Goal: Information Seeking & Learning: Learn about a topic

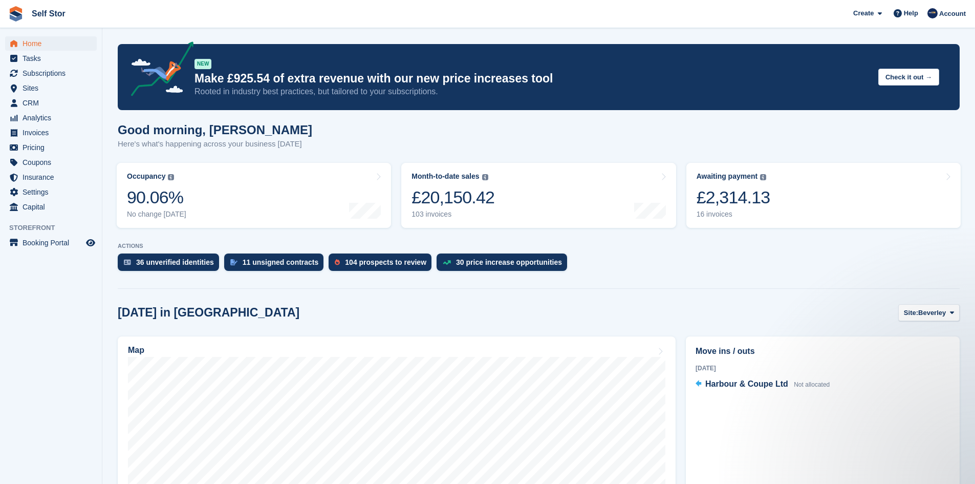
click at [487, 91] on p "Rooted in industry best practices, but tailored to your subscriptions." at bounding box center [533, 91] width 676 height 11
click at [918, 78] on button "Check it out →" at bounding box center [909, 77] width 61 height 17
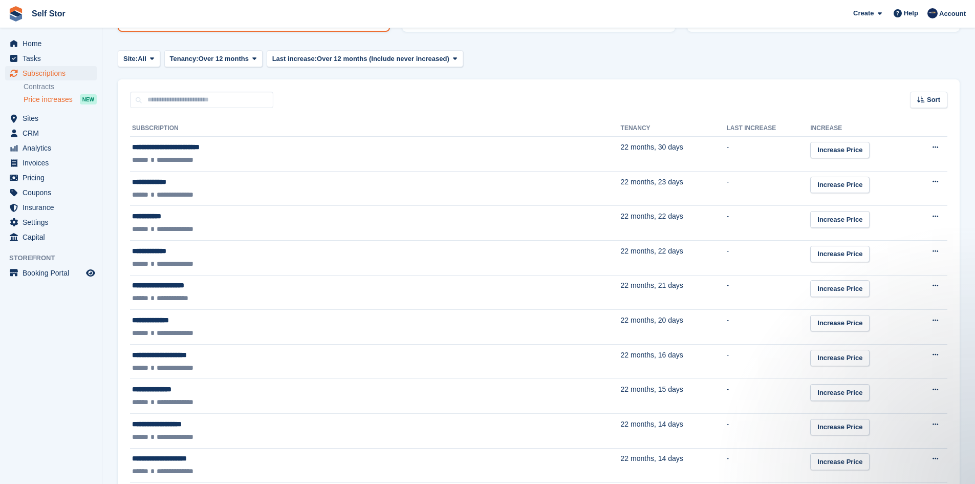
scroll to position [205, 0]
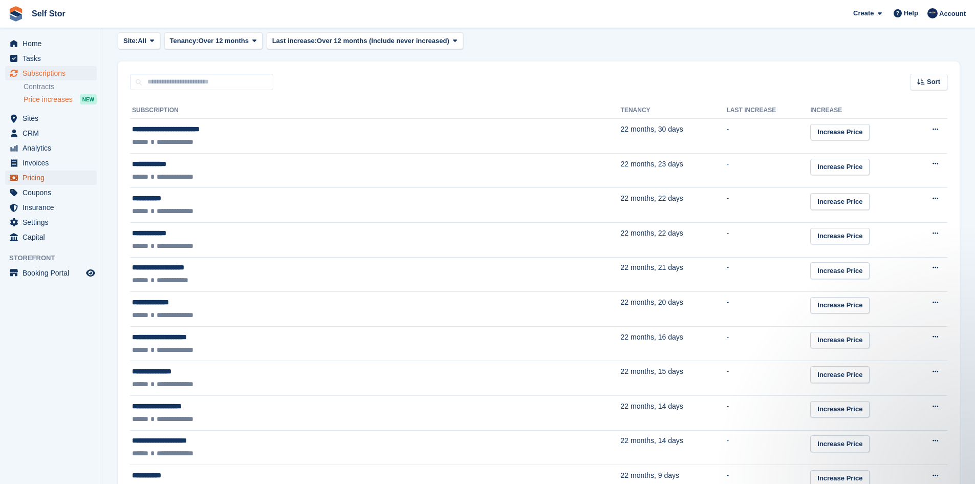
click at [31, 179] on span "Pricing" at bounding box center [53, 178] width 61 height 14
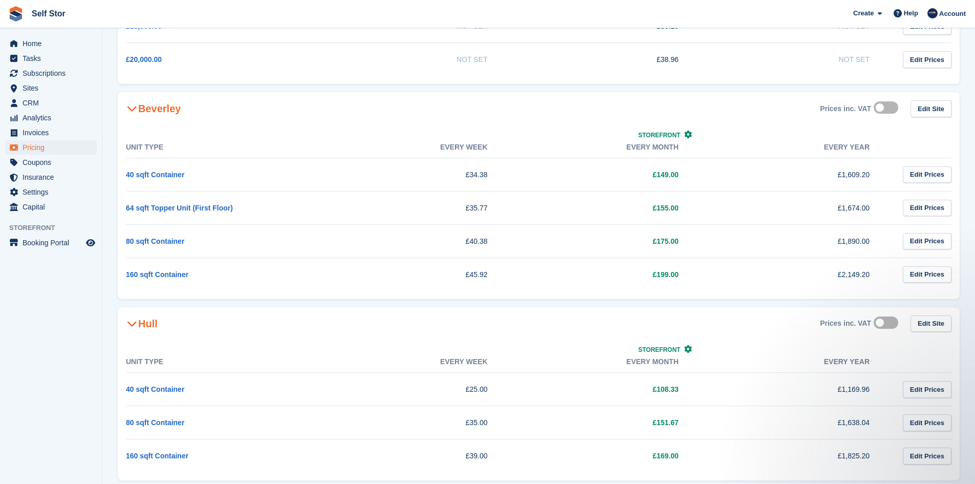
scroll to position [256, 0]
